Goal: Information Seeking & Learning: Learn about a topic

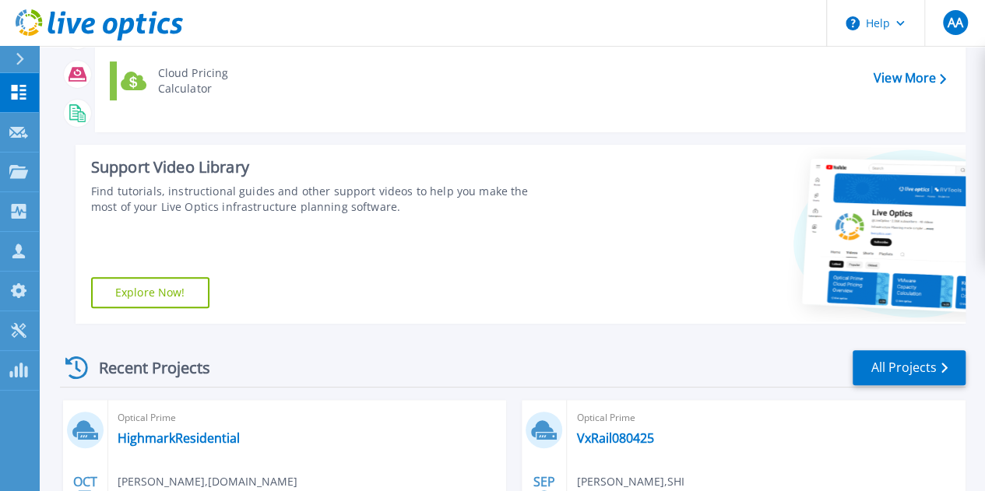
scroll to position [161, 0]
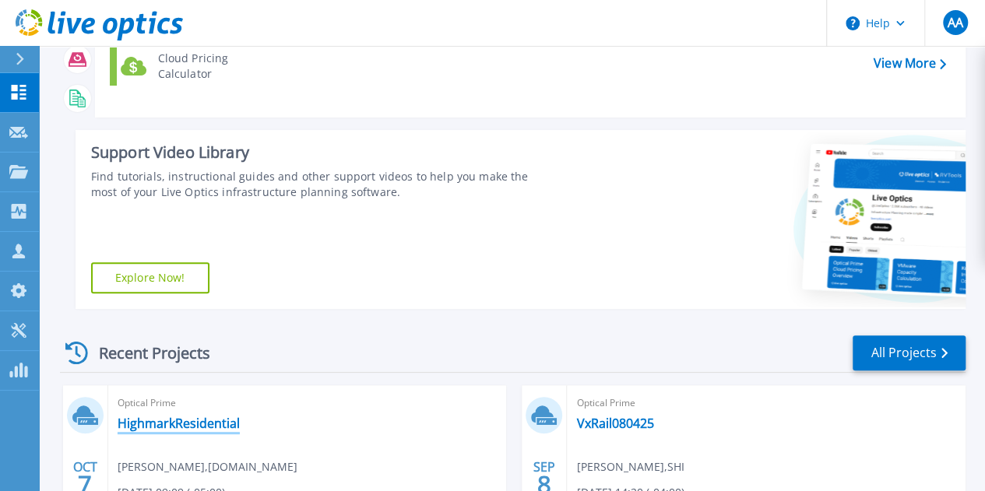
click at [162, 423] on link "HighmarkResidential" at bounding box center [179, 424] width 122 height 16
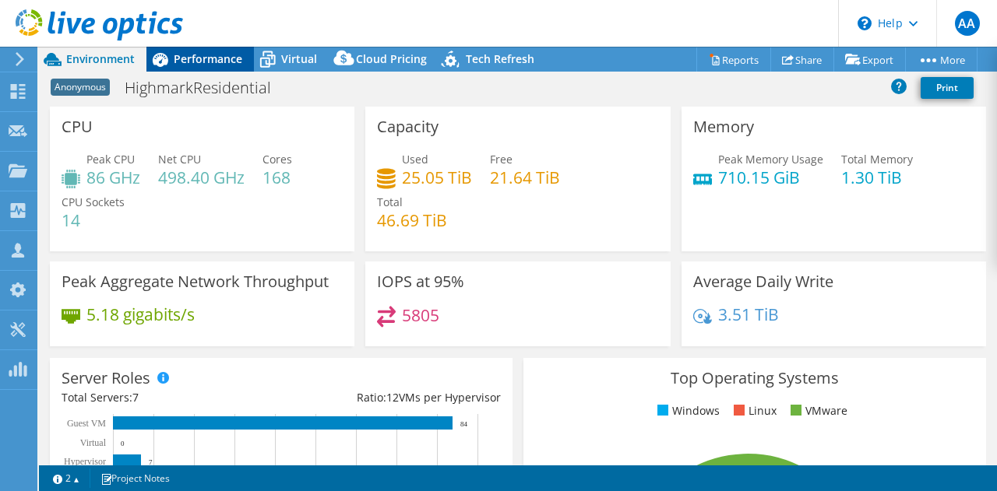
click at [227, 62] on span "Performance" at bounding box center [208, 58] width 69 height 15
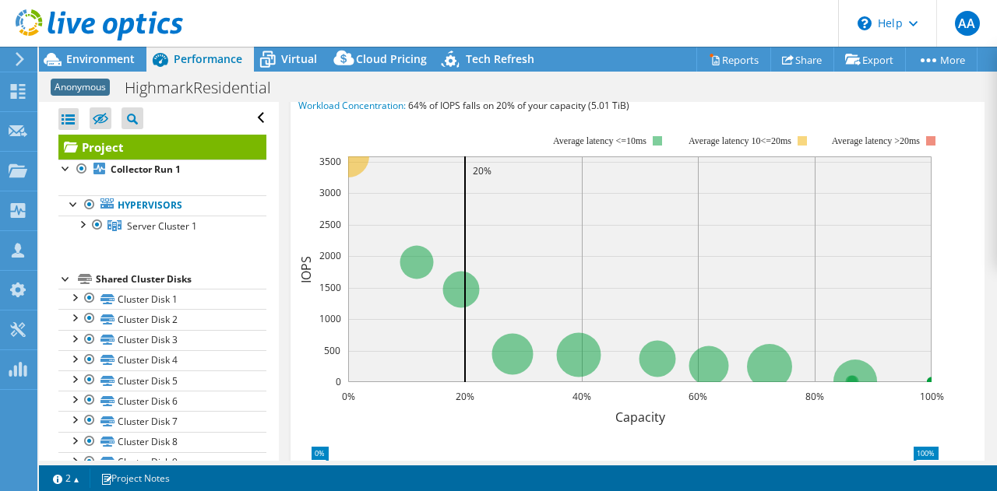
scroll to position [378, 0]
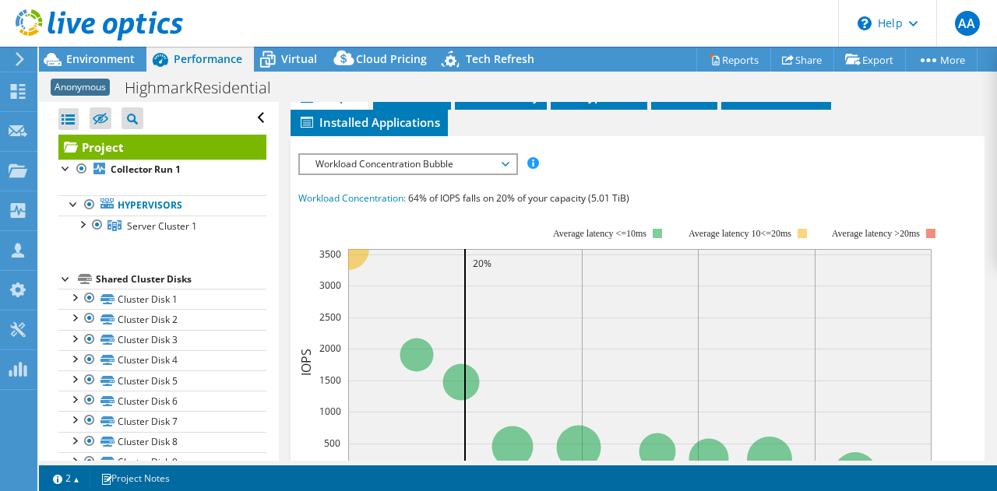
click at [429, 174] on span "Workload Concentration Bubble" at bounding box center [408, 164] width 200 height 19
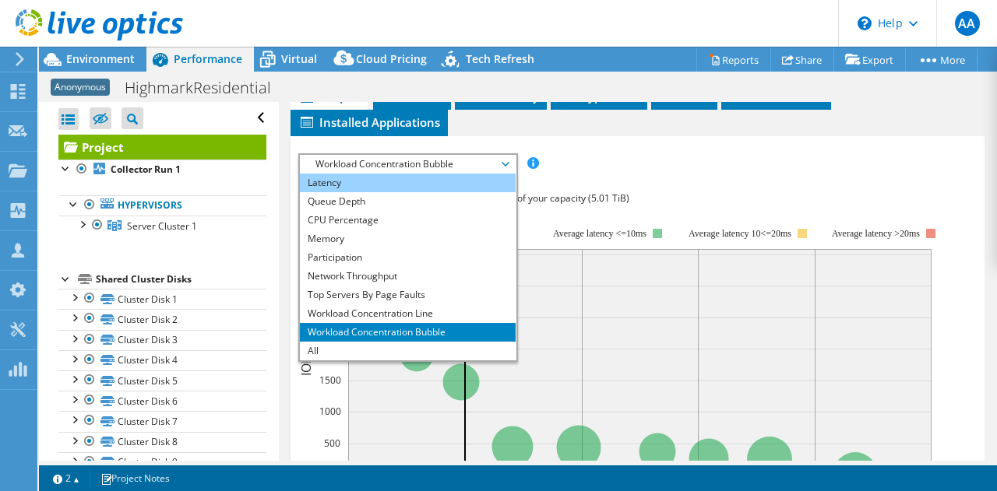
scroll to position [0, 0]
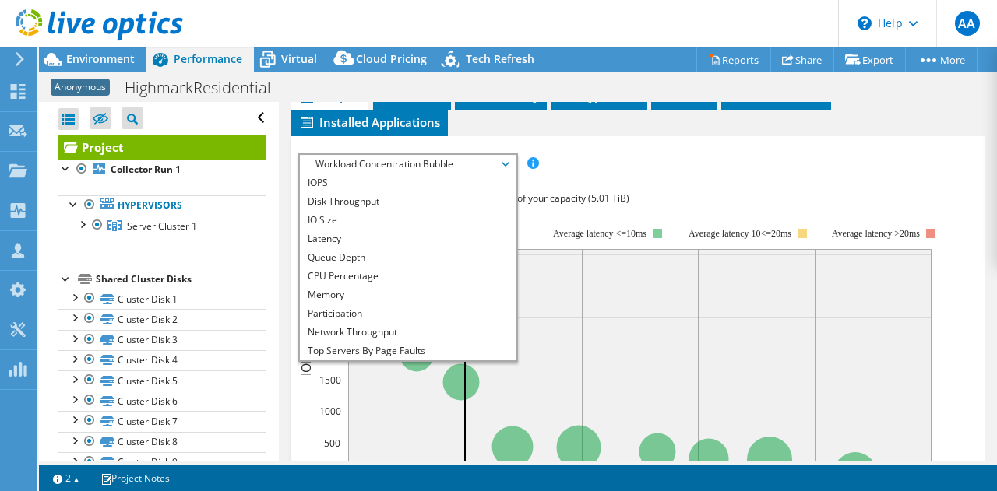
click at [614, 186] on div "IOPS Disk Throughput IO Size Latency Queue Depth CPU Percentage Memory Page Fau…" at bounding box center [637, 433] width 679 height 594
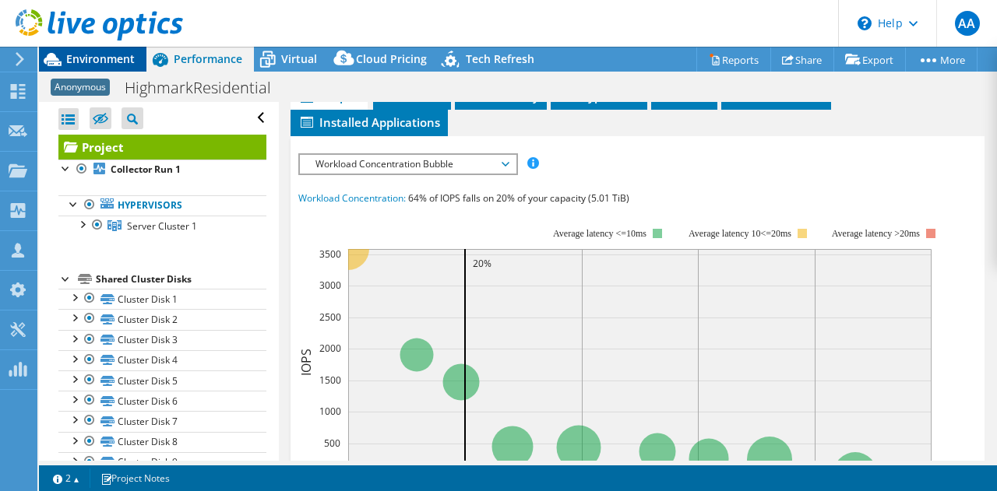
click at [94, 66] on div "Environment" at bounding box center [92, 59] width 107 height 25
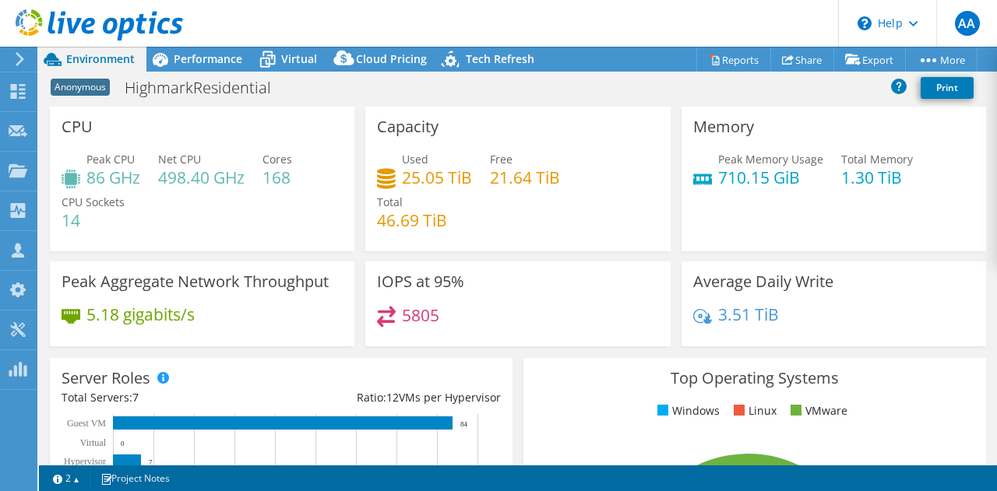
click at [564, 255] on div "Capacity Used 25.05 TiB Free 21.64 TiB Total 46.69 TiB" at bounding box center [517, 184] width 315 height 155
click at [360, 277] on div "IOPS at 95% 5805" at bounding box center [517, 304] width 315 height 85
click at [351, 224] on div "CPU Peak CPU 86 GHz Net CPU 498.40 GHz Cores 168 CPU Sockets 14" at bounding box center [202, 179] width 305 height 145
click at [354, 95] on div "Anonymous HighmarkResidential Print" at bounding box center [518, 87] width 958 height 29
click at [240, 66] on div "Performance" at bounding box center [199, 59] width 107 height 25
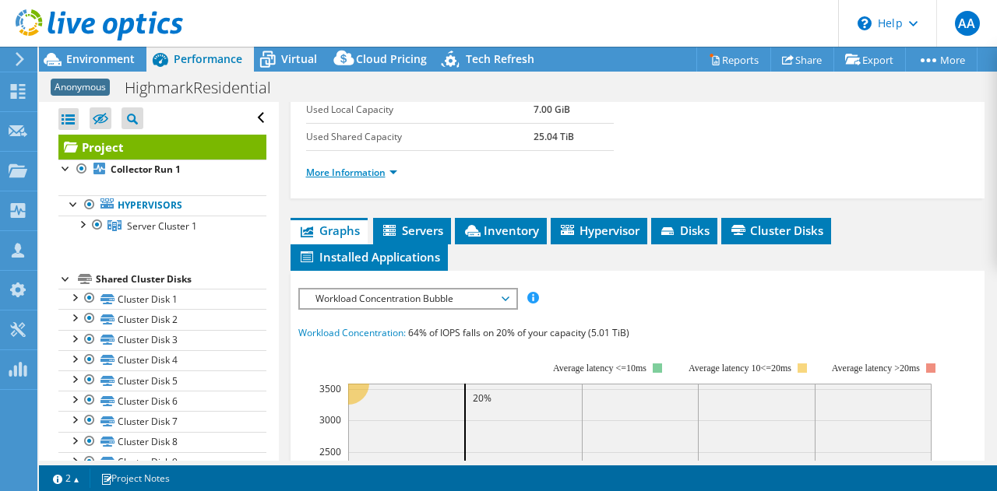
scroll to position [242, 0]
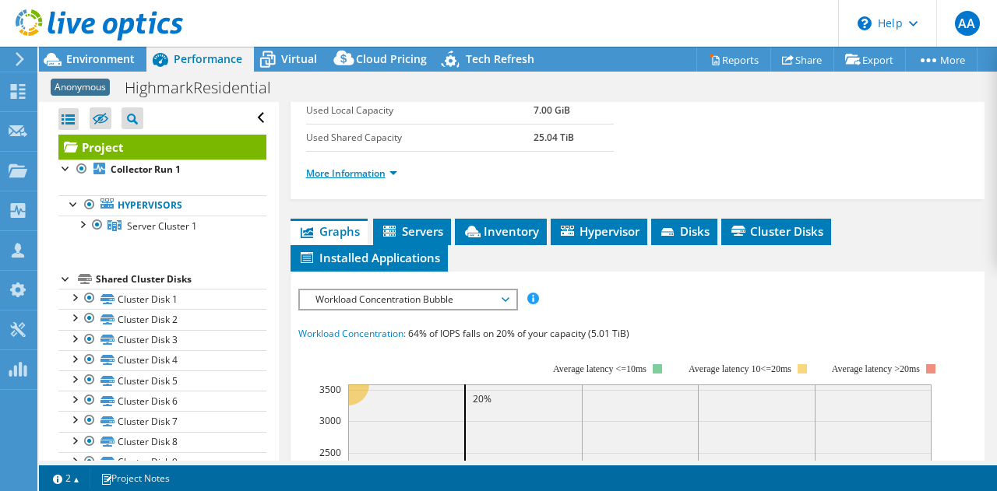
click at [360, 180] on link "More Information" at bounding box center [351, 173] width 91 height 13
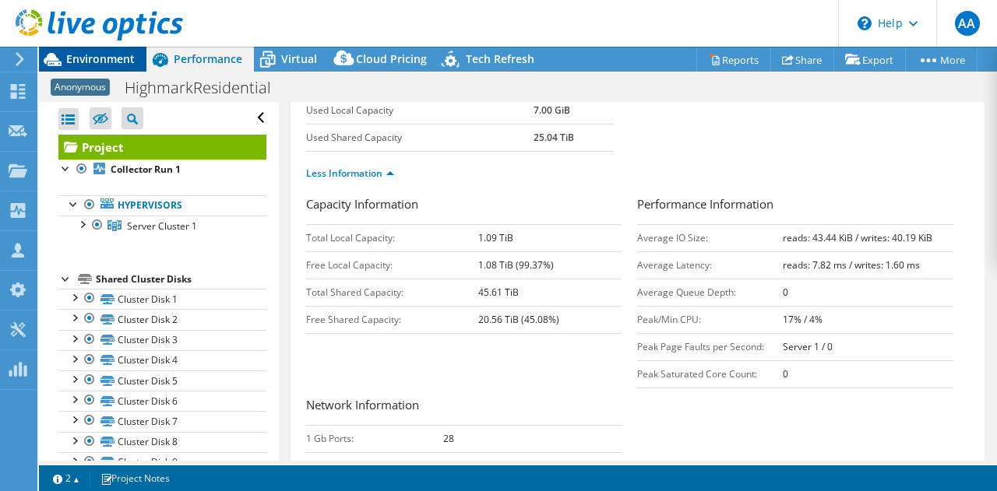
click at [104, 62] on span "Environment" at bounding box center [100, 58] width 69 height 15
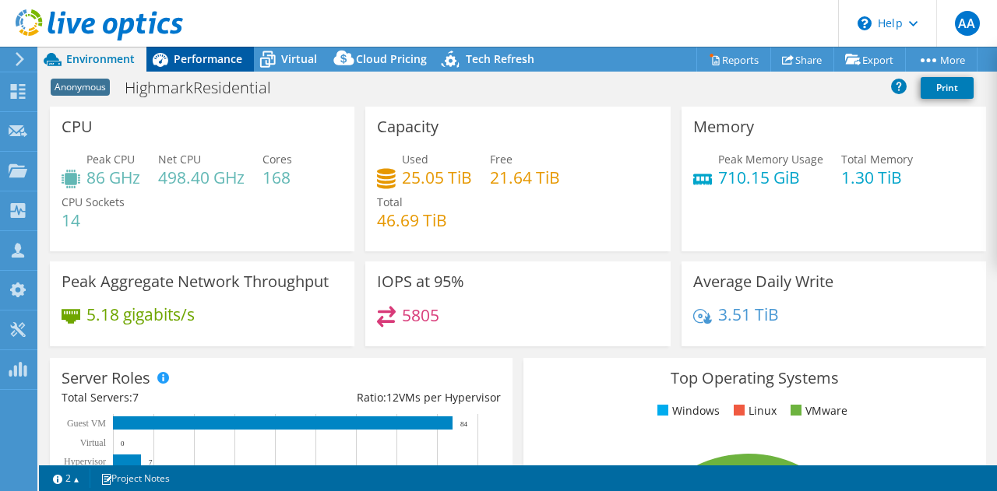
click at [199, 61] on span "Performance" at bounding box center [208, 58] width 69 height 15
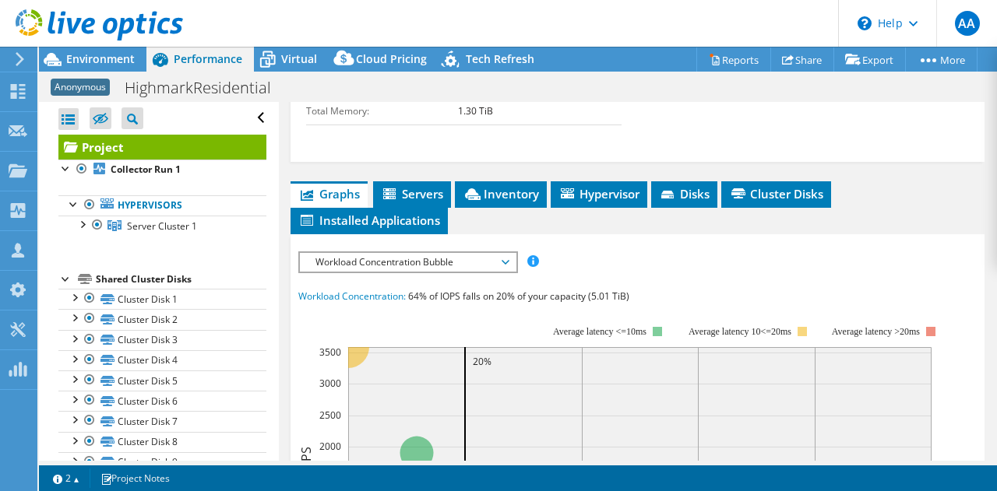
scroll to position [718, 0]
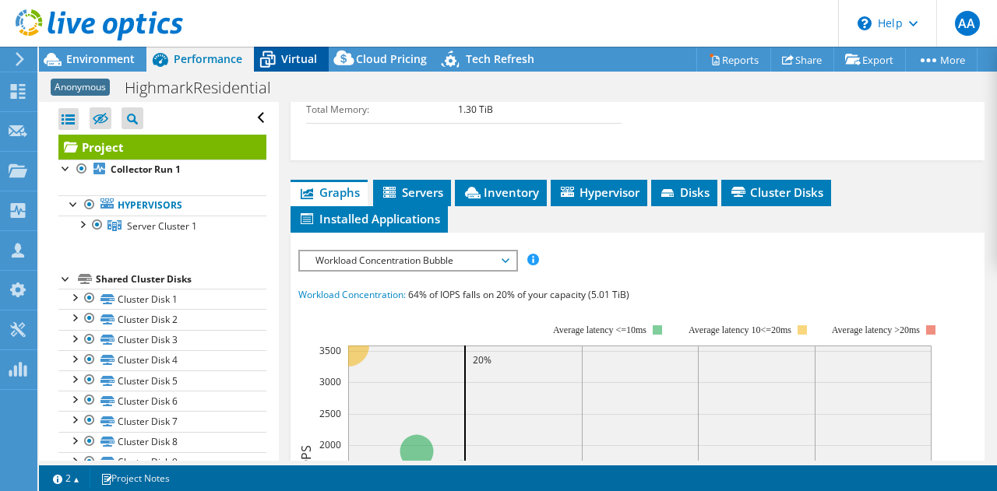
click at [306, 63] on span "Virtual" at bounding box center [299, 58] width 36 height 15
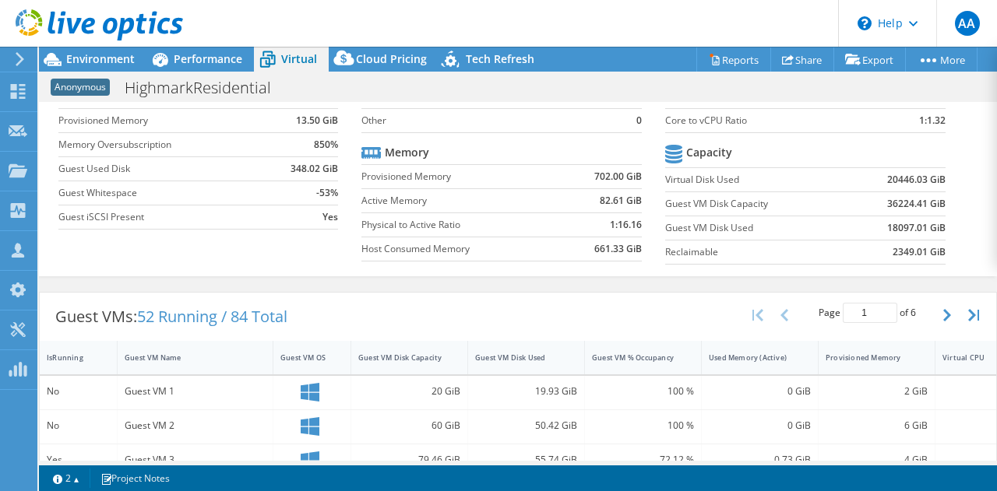
scroll to position [115, 0]
click at [326, 309] on div "Guest VMs: 52 Running / 84 Total Page 1 of 6 5 rows 10 rows 20 rows 25 rows 50 …" at bounding box center [518, 318] width 957 height 48
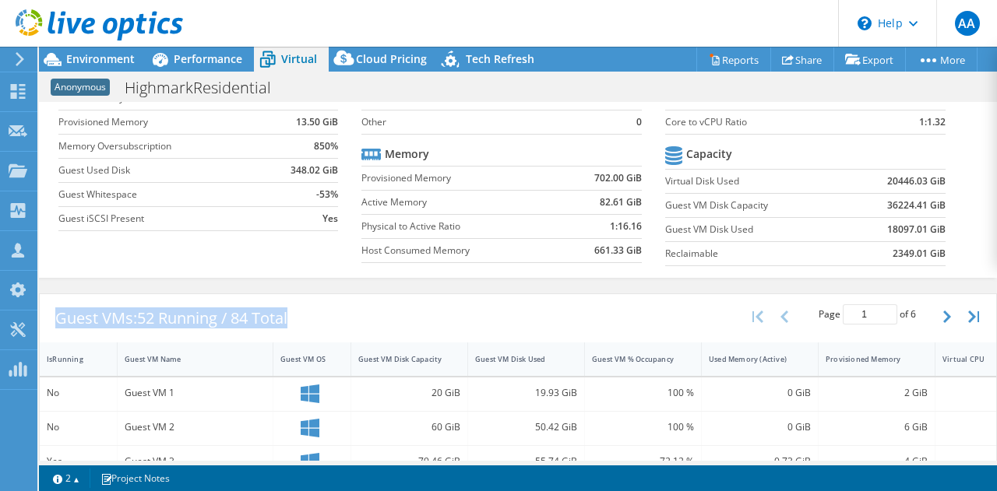
click at [326, 309] on div "Guest VMs: 52 Running / 84 Total Page 1 of 6 5 rows 10 rows 20 rows 25 rows 50 …" at bounding box center [518, 318] width 957 height 48
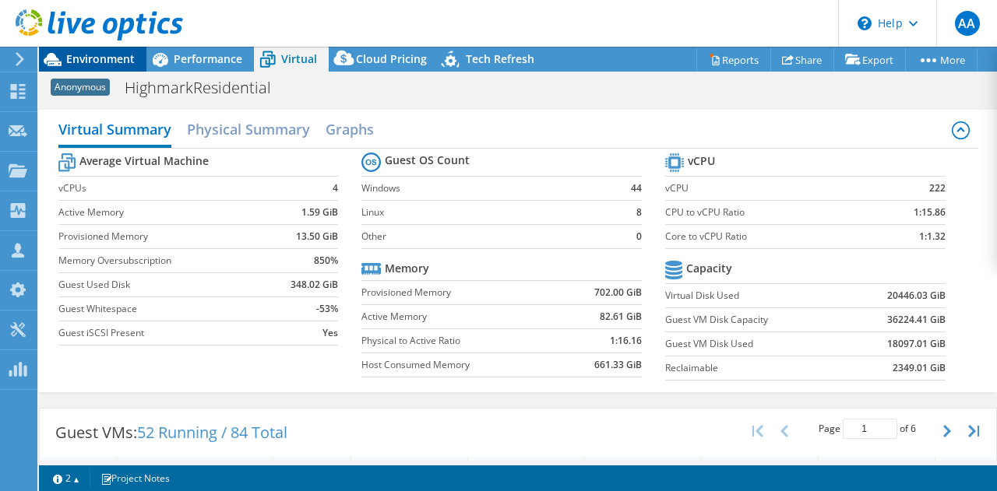
click at [119, 65] on span "Environment" at bounding box center [100, 58] width 69 height 15
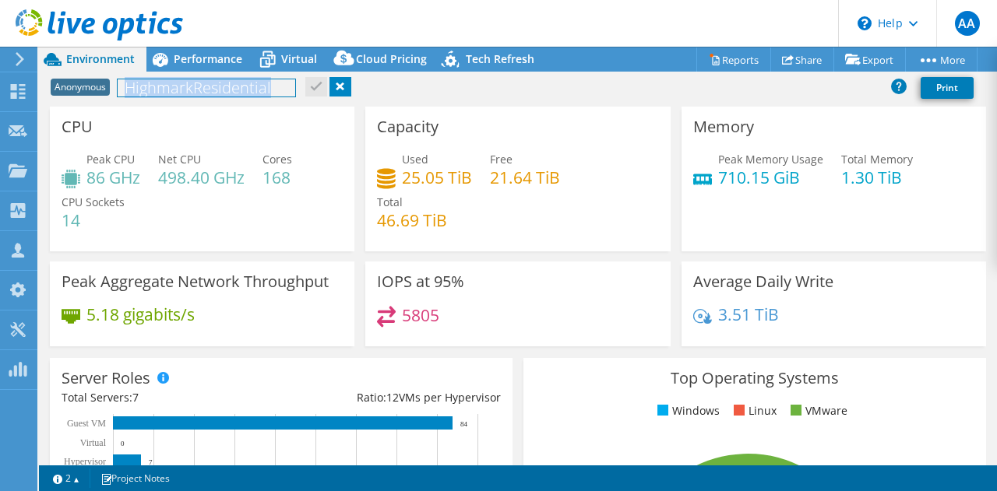
drag, startPoint x: 128, startPoint y: 91, endPoint x: 379, endPoint y: 185, distance: 267.7
click at [379, 185] on div "Project Actions Project Actions Reports Share Export vSAN ReadyNode Sizer" at bounding box center [518, 269] width 958 height 445
click at [365, 150] on div "Capacity Used 25.05 TiB Free 21.64 TiB Total 46.69 TiB" at bounding box center [517, 179] width 305 height 145
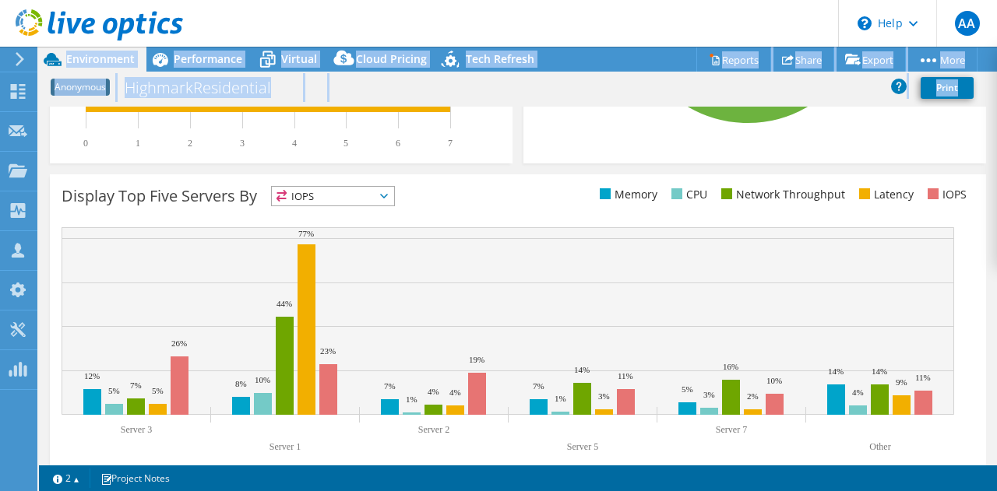
scroll to position [590, 0]
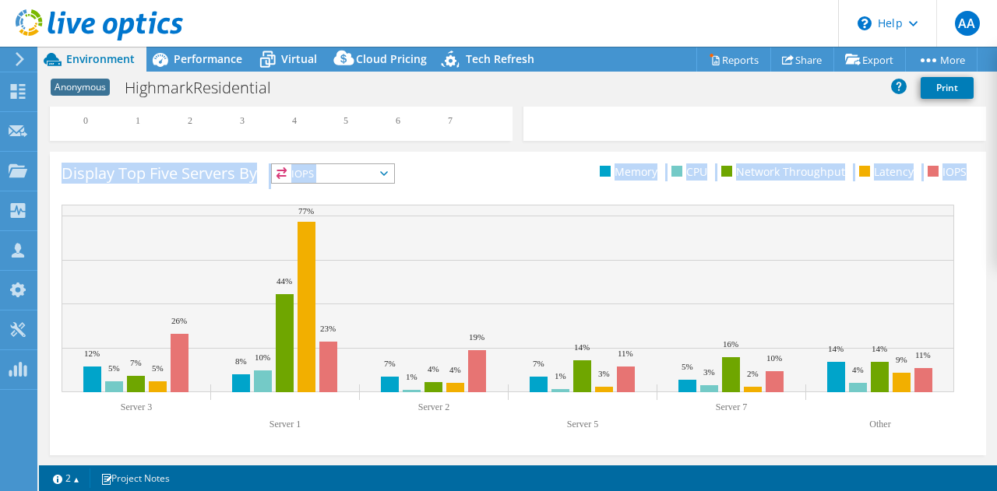
drag, startPoint x: 52, startPoint y: 113, endPoint x: 954, endPoint y: 432, distance: 956.6
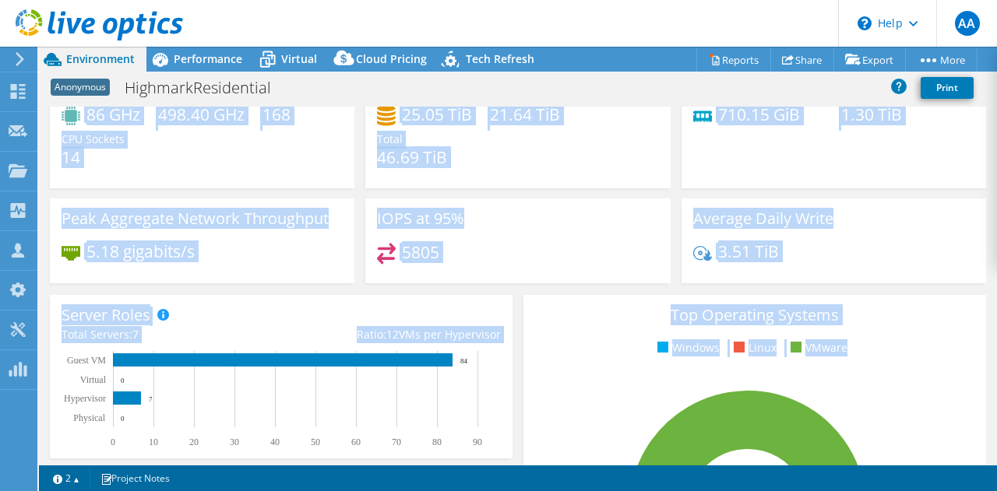
scroll to position [0, 0]
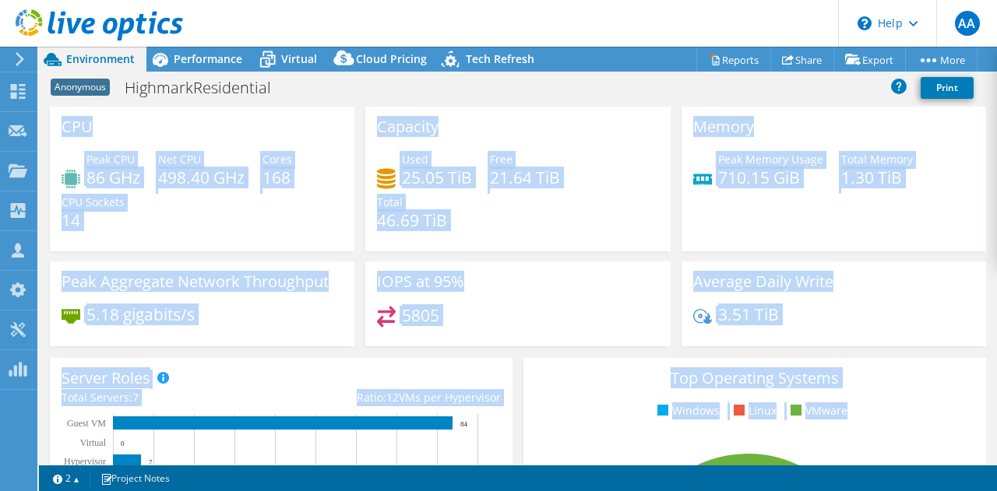
click at [935, 351] on div "Average Daily Write 3.51 TiB" at bounding box center [833, 309] width 315 height 95
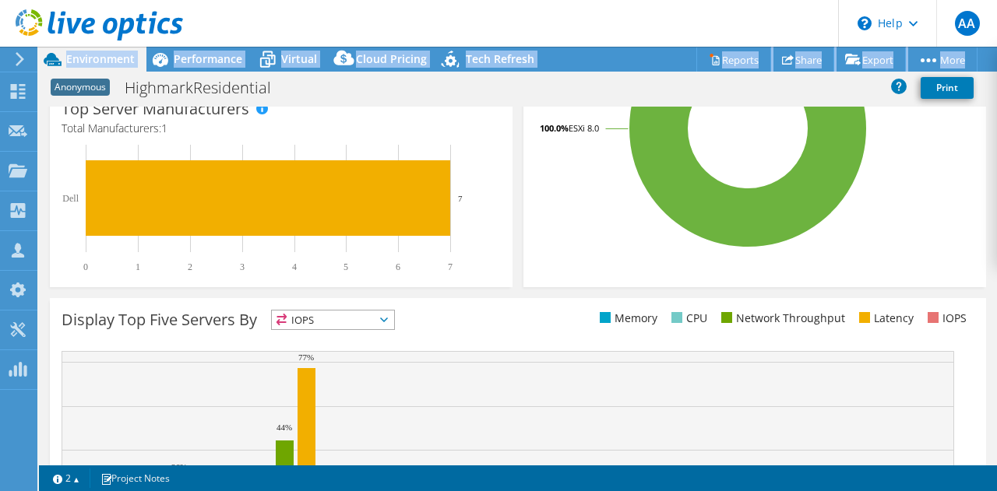
scroll to position [590, 0]
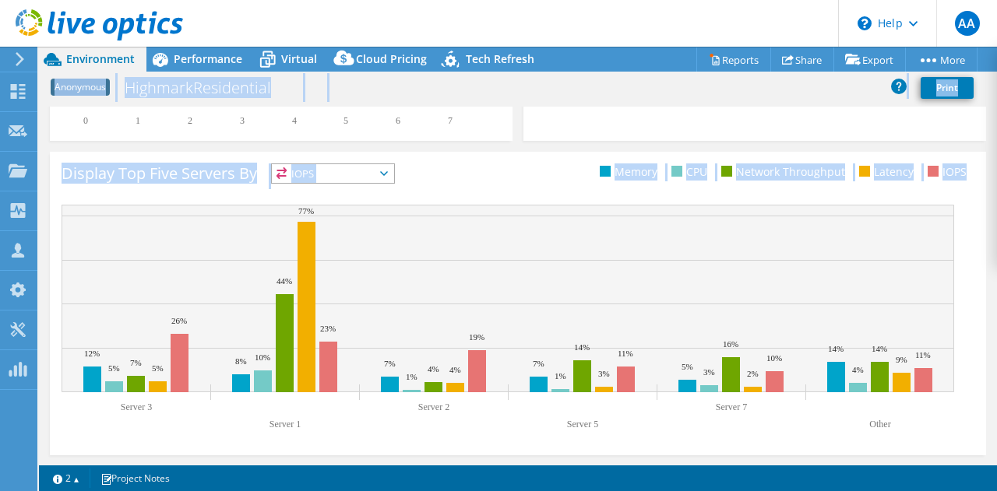
drag, startPoint x: 41, startPoint y: 80, endPoint x: 71, endPoint y: 412, distance: 333.2
click at [71, 412] on div "Project Actions Project Actions Reports Share Export vSAN ReadyNode Sizer" at bounding box center [518, 269] width 958 height 445
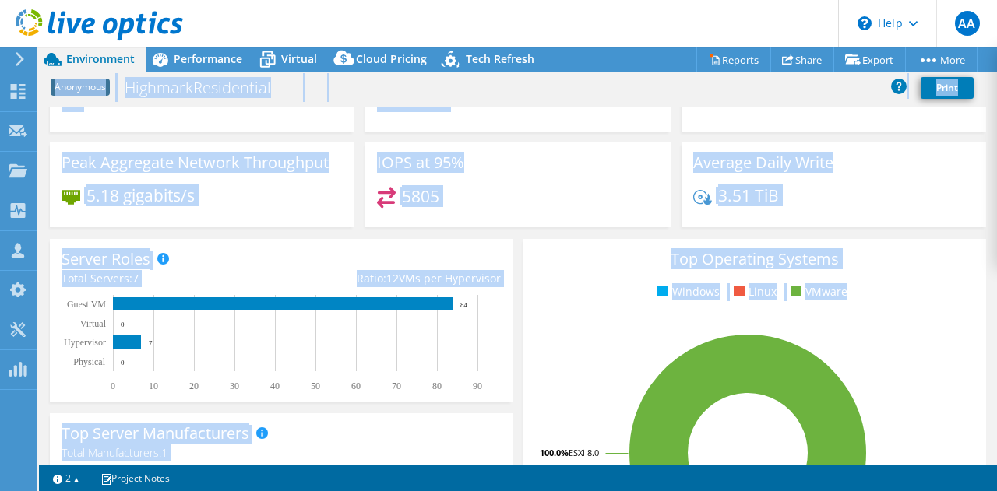
scroll to position [0, 0]
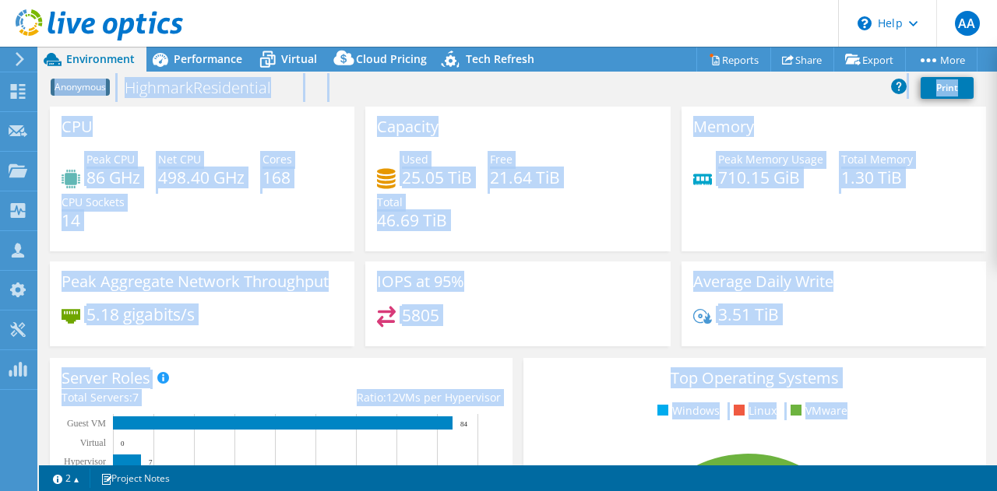
click at [467, 90] on div "Anonymous HighmarkResidential Print" at bounding box center [518, 87] width 958 height 29
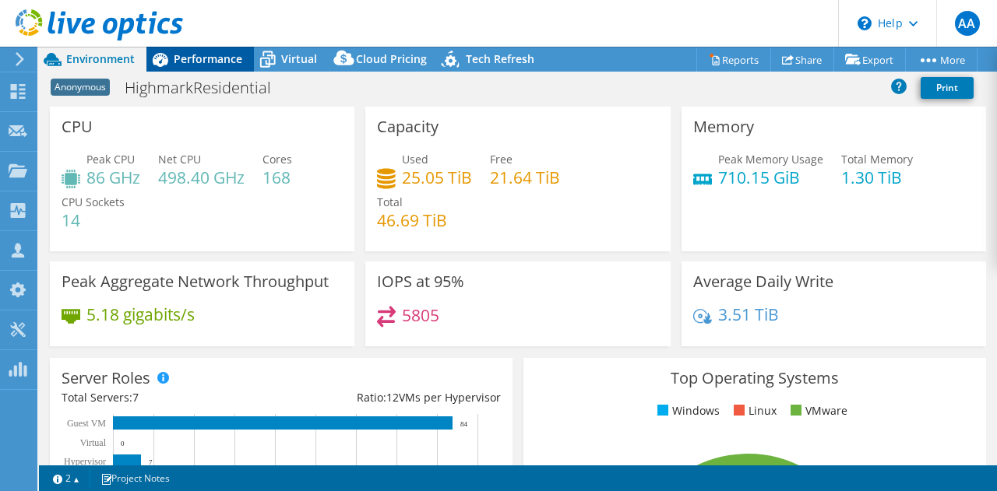
click at [215, 65] on span "Performance" at bounding box center [208, 58] width 69 height 15
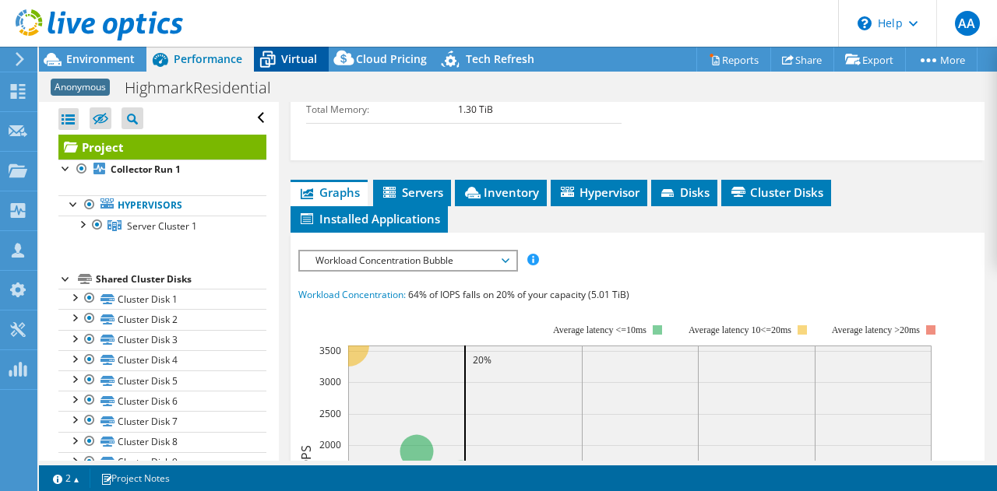
click at [291, 62] on span "Virtual" at bounding box center [299, 58] width 36 height 15
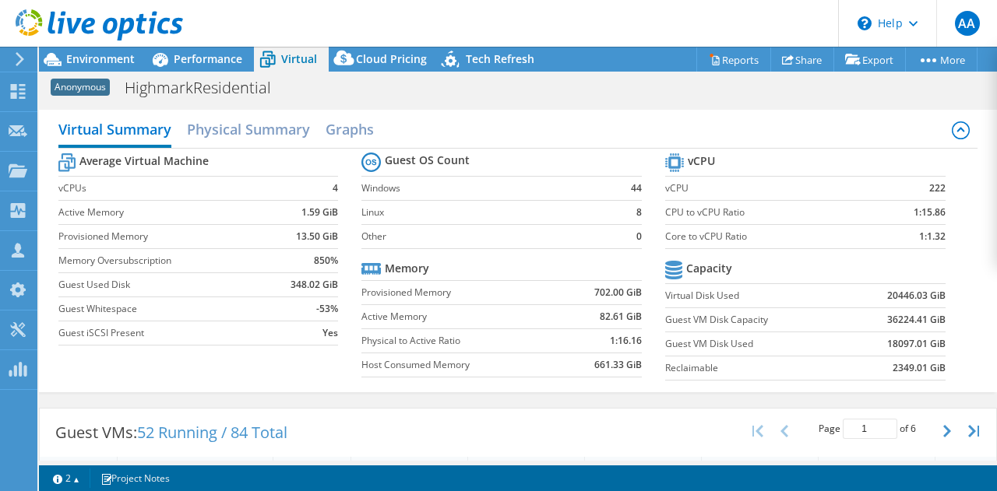
click at [589, 105] on div "Virtual Summary Physical Summary Graphs Average Virtual Machine vCPUs 4 Active …" at bounding box center [518, 251] width 958 height 298
